Goal: Task Accomplishment & Management: Complete application form

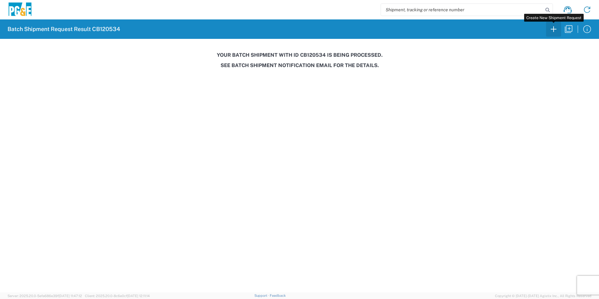
click at [552, 29] on icon "button" at bounding box center [554, 29] width 10 height 10
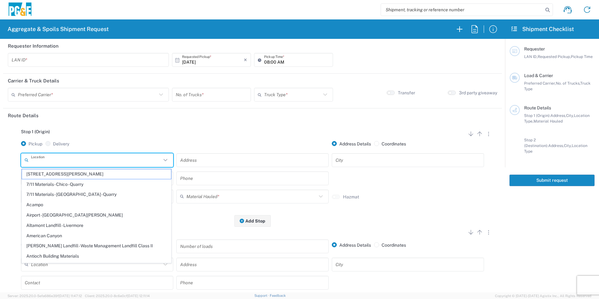
click at [84, 162] on input "text" at bounding box center [96, 159] width 130 height 11
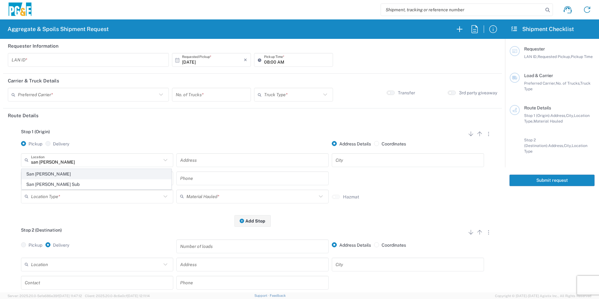
click at [55, 175] on span "San [PERSON_NAME]" at bounding box center [96, 174] width 149 height 10
type input "San [PERSON_NAME]"
type input "9842 Del Mar Drive"
type input "San [PERSON_NAME]"
type input "Business No Loading Dock"
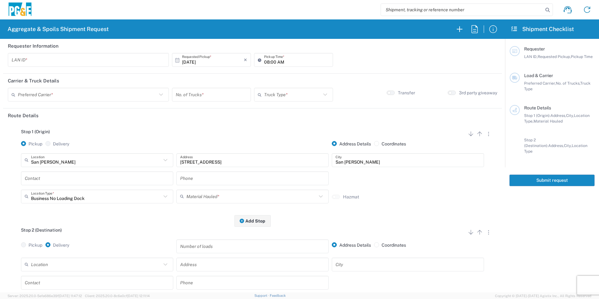
drag, startPoint x: 234, startPoint y: 133, endPoint x: 183, endPoint y: 138, distance: 51.3
click at [183, 138] on div "Stop 1 (Origin) Add Stop Above Add Stop Below Remove Stop" at bounding box center [252, 135] width 489 height 12
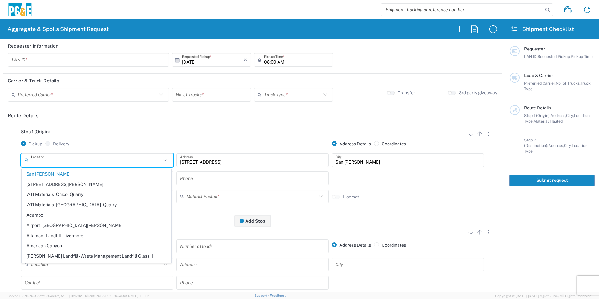
drag, startPoint x: 77, startPoint y: 162, endPoint x: -1, endPoint y: 142, distance: 81.2
click at [0, 142] on html "Aggregate & Spoils Shipment Request Requester Information LAN ID * 10/13/2025 ×…" at bounding box center [299, 149] width 599 height 299
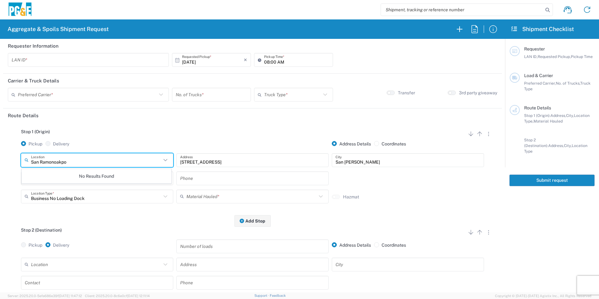
type input "San Ramonoakpor"
drag, startPoint x: 81, startPoint y: 165, endPoint x: 0, endPoint y: 152, distance: 81.9
click at [0, 152] on html "Aggregate & Spoils Shipment Request Requester Information LAN ID * 10/13/2025 ×…" at bounding box center [299, 149] width 599 height 299
click at [55, 175] on span "Oakport SC - [GEOGRAPHIC_DATA]" at bounding box center [96, 174] width 149 height 10
type input "Oakport SC - [GEOGRAPHIC_DATA]"
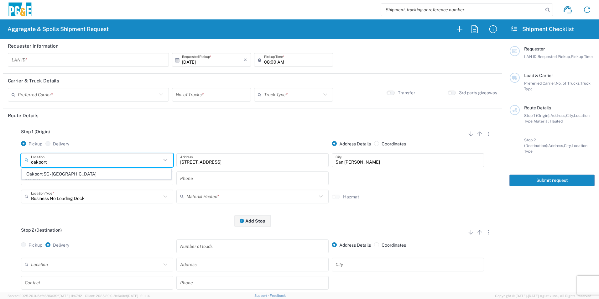
type input "4801 Oakport St"
type input "Oakland"
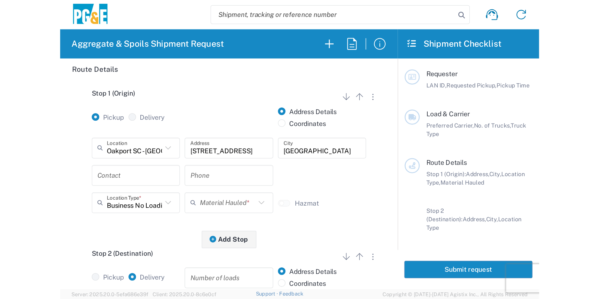
scroll to position [70, 0]
